Goal: Information Seeking & Learning: Learn about a topic

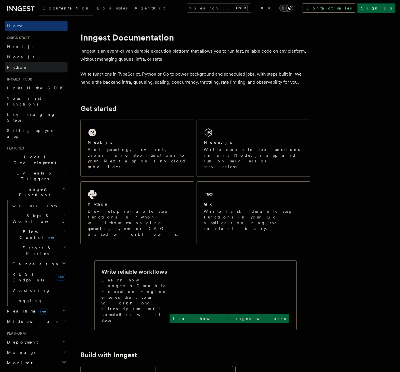
click at [22, 69] on link "Python" at bounding box center [36, 67] width 63 height 10
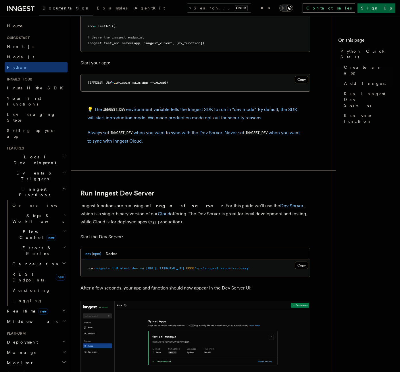
scroll to position [557, 0]
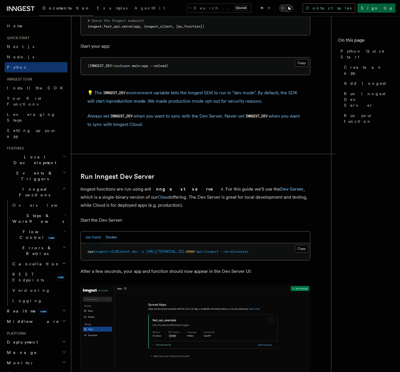
click at [108, 239] on button "Docker" at bounding box center [111, 237] width 11 height 12
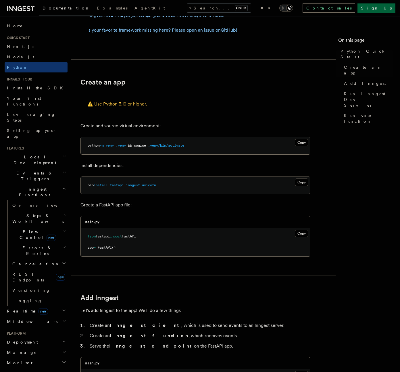
scroll to position [0, 0]
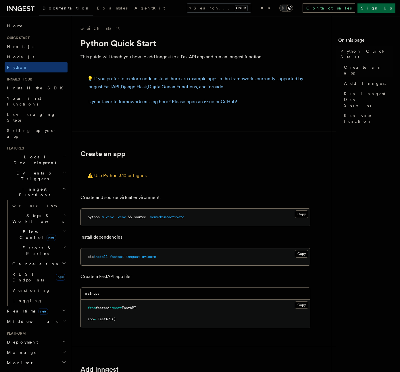
click at [20, 154] on span "Local Development" at bounding box center [34, 159] width 58 height 11
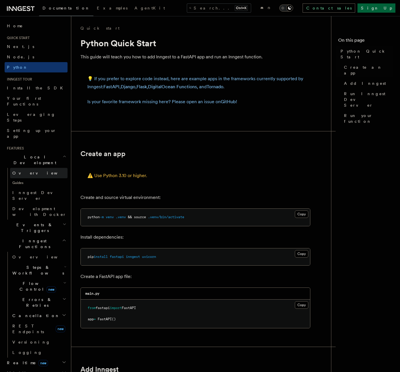
click at [20, 171] on span "Overview" at bounding box center [41, 173] width 59 height 5
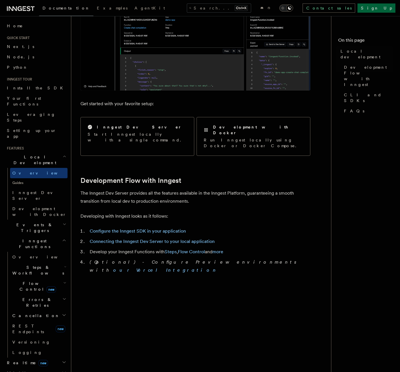
scroll to position [164, 0]
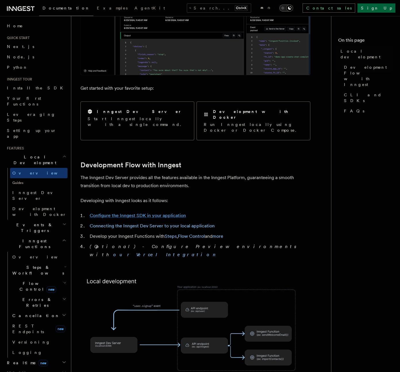
click at [150, 213] on link "Configure the Inngest SDK in your application" at bounding box center [138, 215] width 96 height 5
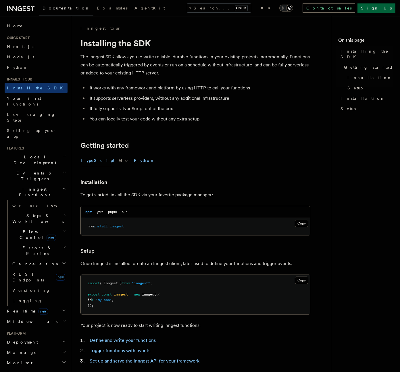
click at [134, 161] on button "Python" at bounding box center [144, 160] width 21 height 13
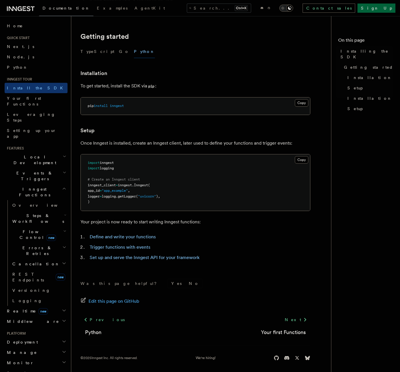
scroll to position [112, 0]
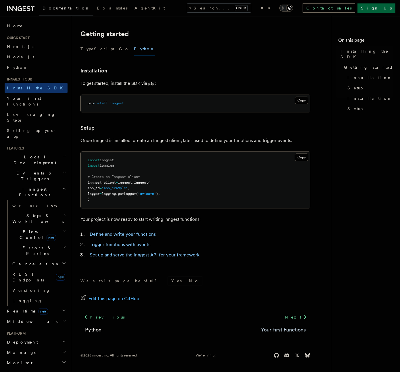
click at [297, 332] on link "Your first Functions" at bounding box center [283, 329] width 45 height 8
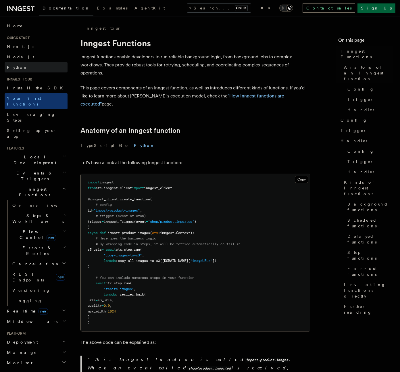
click at [16, 66] on span "Python" at bounding box center [17, 67] width 21 height 5
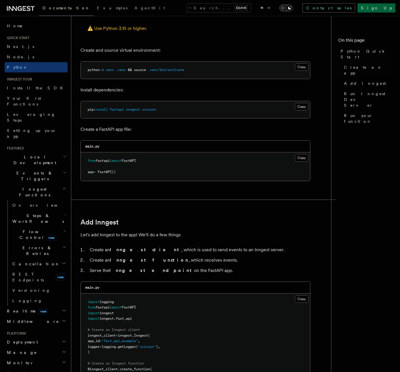
scroll to position [164, 0]
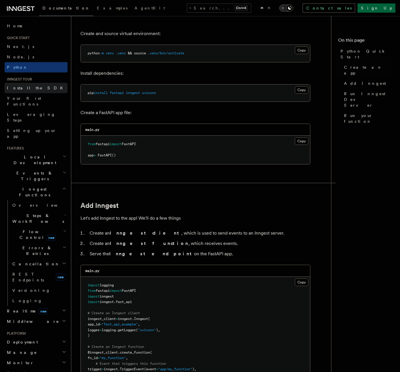
click at [38, 89] on link "Install the SDK" at bounding box center [36, 88] width 63 height 10
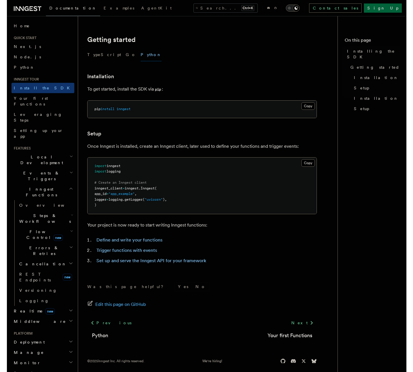
scroll to position [112, 0]
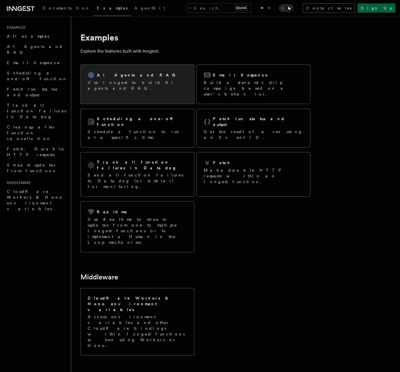
click at [119, 84] on p "Use Inngest to build AI agents and RAG." at bounding box center [137, 85] width 99 height 11
